Goal: Task Accomplishment & Management: Use online tool/utility

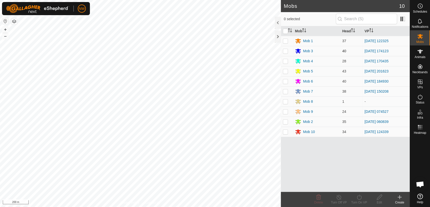
click at [285, 52] on p-checkbox at bounding box center [285, 51] width 5 height 4
checkbox input "true"
click at [340, 197] on icon at bounding box center [339, 198] width 6 height 6
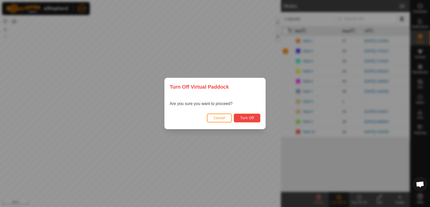
click at [245, 117] on span "Turn Off" at bounding box center [247, 118] width 14 height 4
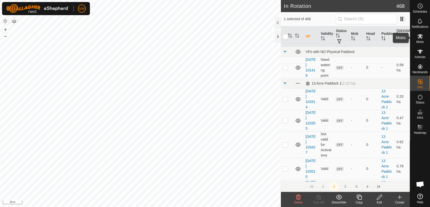
click at [421, 38] on icon at bounding box center [420, 36] width 6 height 5
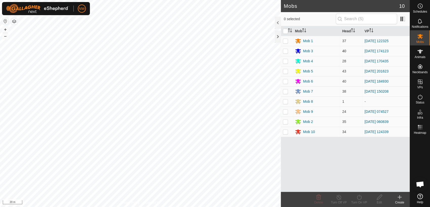
drag, startPoint x: 285, startPoint y: 50, endPoint x: 287, endPoint y: 54, distance: 4.0
click at [285, 51] on p-checkbox at bounding box center [285, 51] width 5 height 4
checkbox input "true"
click at [360, 197] on icon at bounding box center [359, 198] width 6 height 6
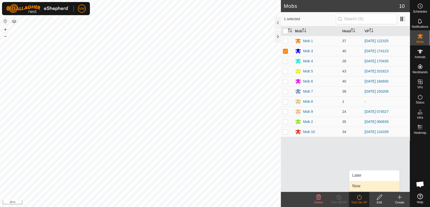
click at [359, 185] on link "Now" at bounding box center [374, 186] width 50 height 10
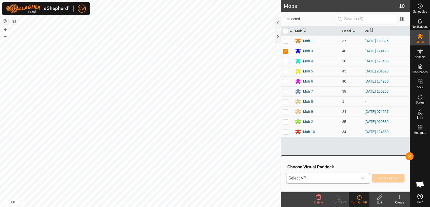
click at [364, 177] on icon "dropdown trigger" at bounding box center [362, 179] width 4 height 4
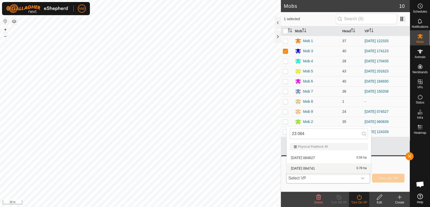
type input "23 064"
click at [313, 166] on li "[DATE] 064741 0.78 ha" at bounding box center [328, 169] width 84 height 10
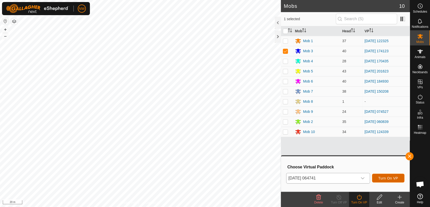
click at [389, 177] on span "Turn On VP" at bounding box center [388, 179] width 20 height 4
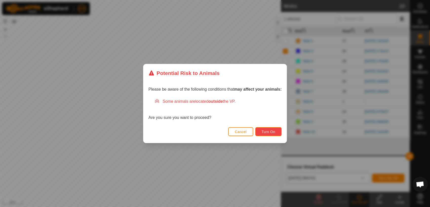
click at [267, 131] on span "Turn On" at bounding box center [268, 132] width 14 height 4
